Goal: Transaction & Acquisition: Purchase product/service

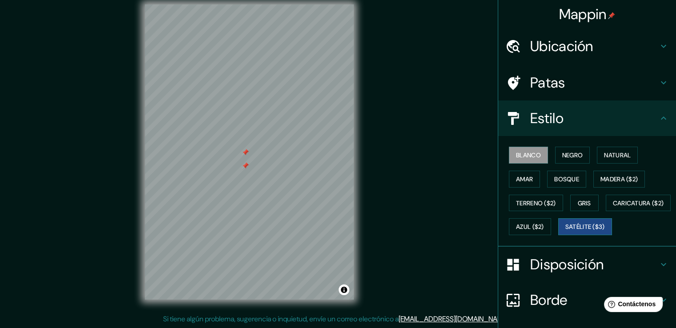
click at [565, 231] on font "Satélite ($3)" at bounding box center [585, 227] width 40 height 8
click at [533, 149] on font "Blanco" at bounding box center [528, 155] width 25 height 12
click at [610, 152] on font "Natural" at bounding box center [617, 155] width 27 height 8
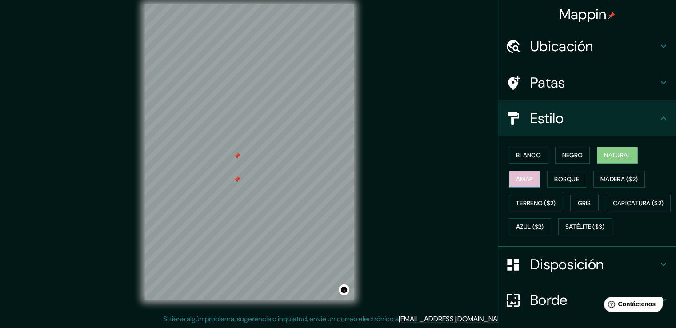
click at [516, 183] on font "Amar" at bounding box center [524, 179] width 17 height 12
click at [563, 183] on font "Bosque" at bounding box center [566, 179] width 25 height 12
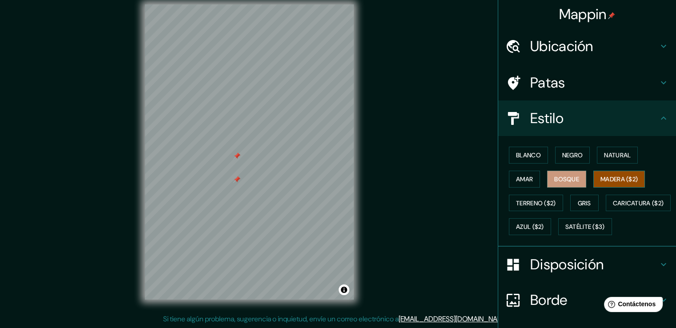
click at [600, 181] on font "Madera ($2)" at bounding box center [618, 179] width 37 height 8
click at [585, 200] on font "Gris" at bounding box center [584, 203] width 13 height 8
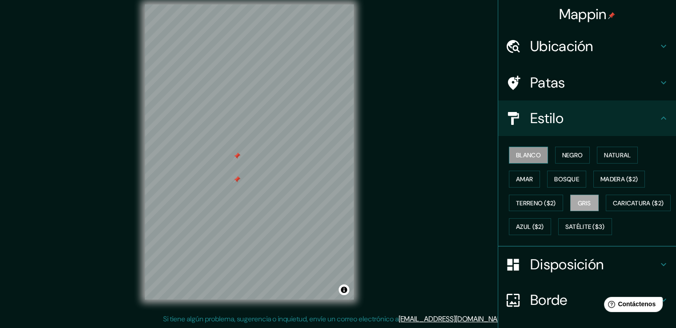
click at [523, 154] on font "Blanco" at bounding box center [528, 155] width 25 height 8
click at [556, 84] on font "Patas" at bounding box center [547, 82] width 35 height 19
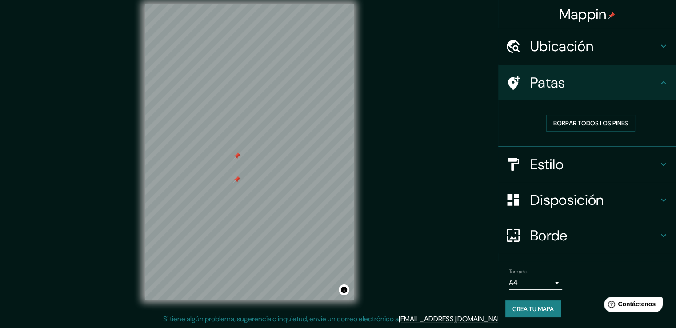
click at [565, 79] on h4 "Patas" at bounding box center [594, 83] width 128 height 18
click at [565, 79] on font "Patas" at bounding box center [547, 82] width 35 height 19
click at [564, 169] on font "Estilo" at bounding box center [546, 164] width 33 height 19
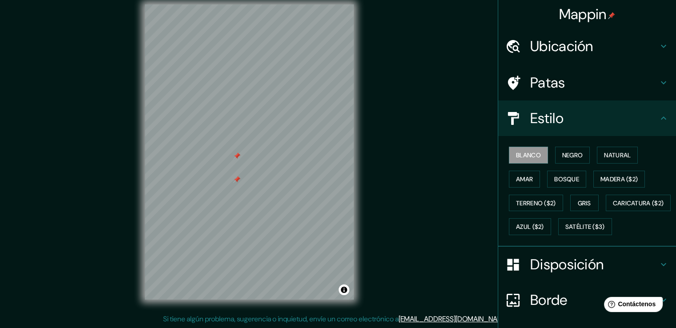
click at [591, 132] on div "Estilo" at bounding box center [587, 118] width 178 height 36
click at [556, 282] on div "Disposición" at bounding box center [587, 265] width 178 height 36
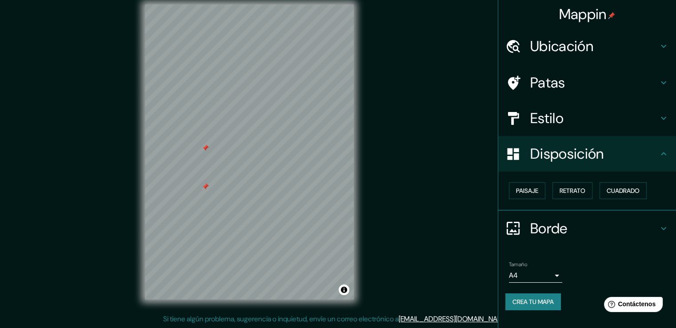
click at [574, 121] on h4 "Estilo" at bounding box center [594, 118] width 128 height 18
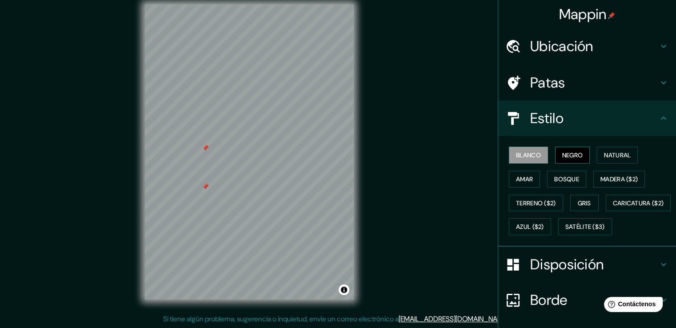
click at [564, 152] on font "Negro" at bounding box center [572, 155] width 21 height 8
click at [609, 159] on font "Natural" at bounding box center [617, 155] width 27 height 12
click at [564, 153] on font "Negro" at bounding box center [572, 155] width 21 height 8
click at [610, 162] on button "Natural" at bounding box center [617, 155] width 41 height 17
click at [569, 160] on font "Negro" at bounding box center [572, 155] width 21 height 12
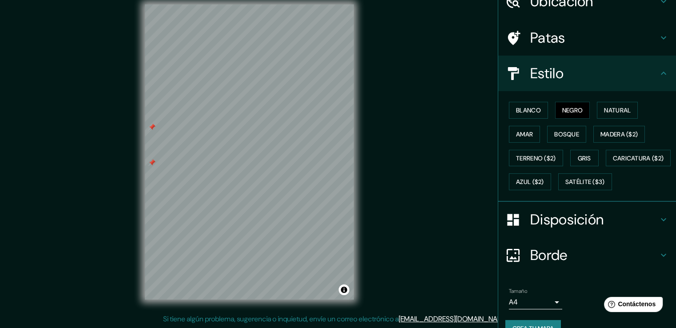
scroll to position [78, 0]
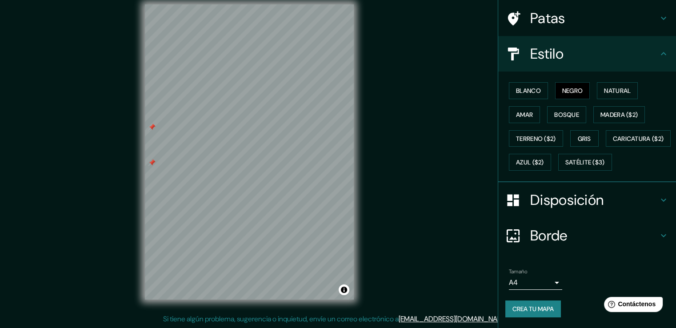
click at [578, 218] on div "Disposición" at bounding box center [587, 200] width 178 height 36
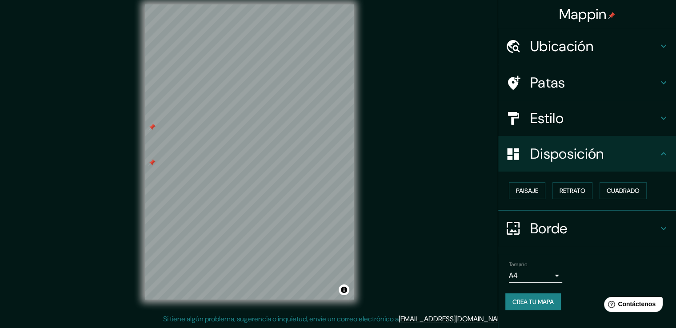
scroll to position [0, 0]
click at [622, 192] on font "Cuadrado" at bounding box center [623, 191] width 33 height 8
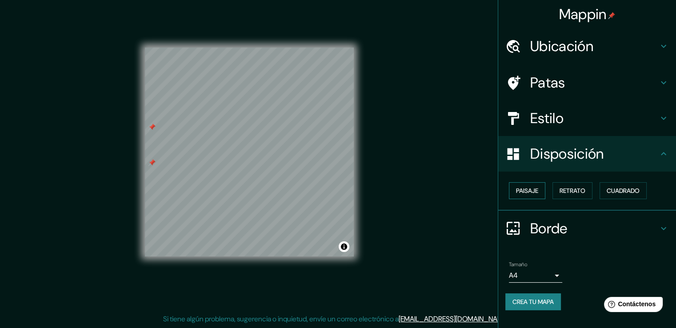
click at [531, 192] on font "Paisaje" at bounding box center [527, 191] width 22 height 8
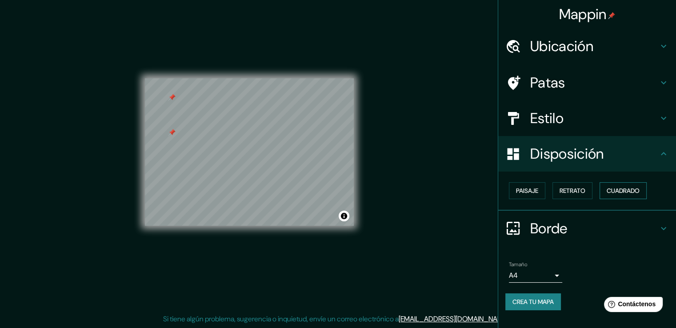
click at [626, 187] on font "Cuadrado" at bounding box center [623, 191] width 33 height 8
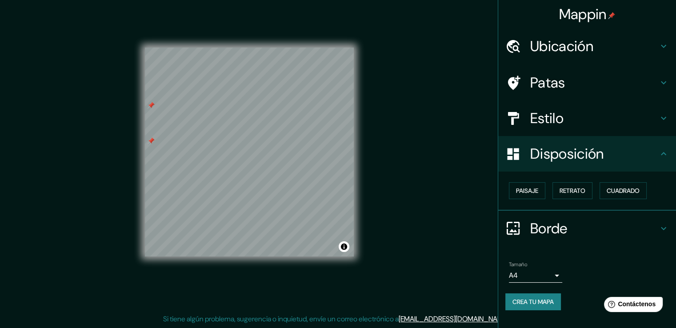
click at [526, 204] on div "Paisaje Retrato Cuadrado" at bounding box center [587, 191] width 178 height 39
click at [553, 117] on font "Estilo" at bounding box center [546, 118] width 33 height 19
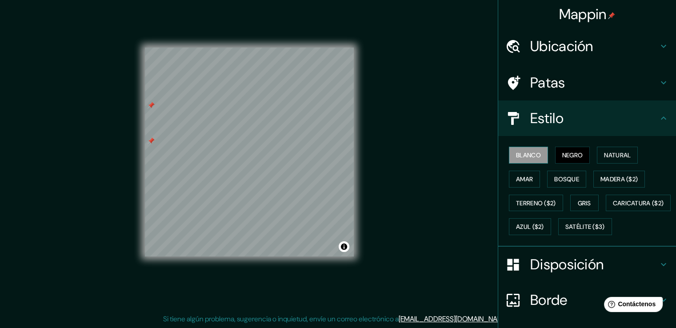
click at [525, 154] on font "Blanco" at bounding box center [528, 155] width 25 height 8
click at [555, 152] on button "Negro" at bounding box center [572, 155] width 35 height 17
click at [555, 180] on font "Bosque" at bounding box center [566, 179] width 25 height 8
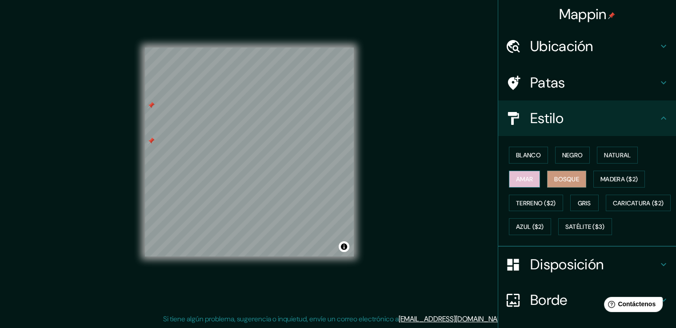
click at [526, 180] on font "Amar" at bounding box center [524, 179] width 17 height 8
click at [605, 177] on font "Madera ($2)" at bounding box center [618, 179] width 37 height 8
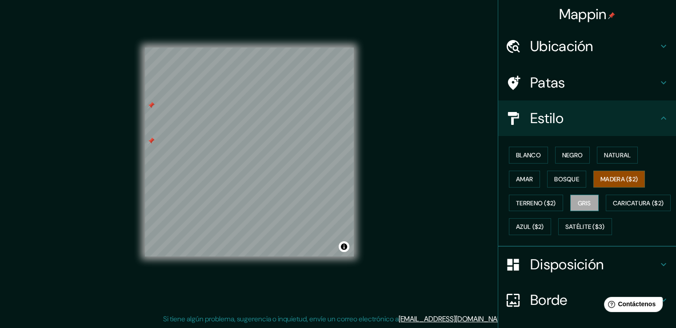
click at [578, 200] on font "Gris" at bounding box center [584, 203] width 13 height 8
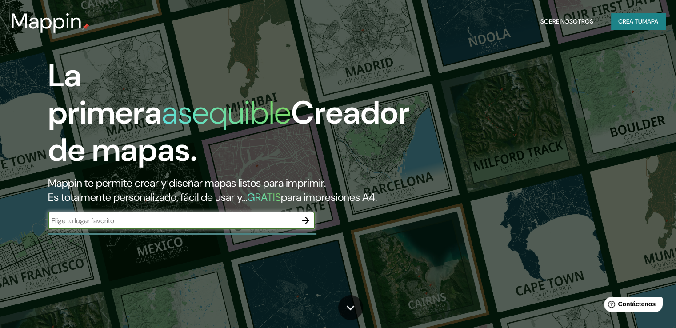
click at [192, 226] on input "text" at bounding box center [172, 221] width 249 height 10
type input "tingo arequipa"
click at [305, 227] on button "button" at bounding box center [306, 221] width 18 height 18
click at [270, 226] on input "text" at bounding box center [172, 221] width 249 height 10
